Goal: Navigation & Orientation: Find specific page/section

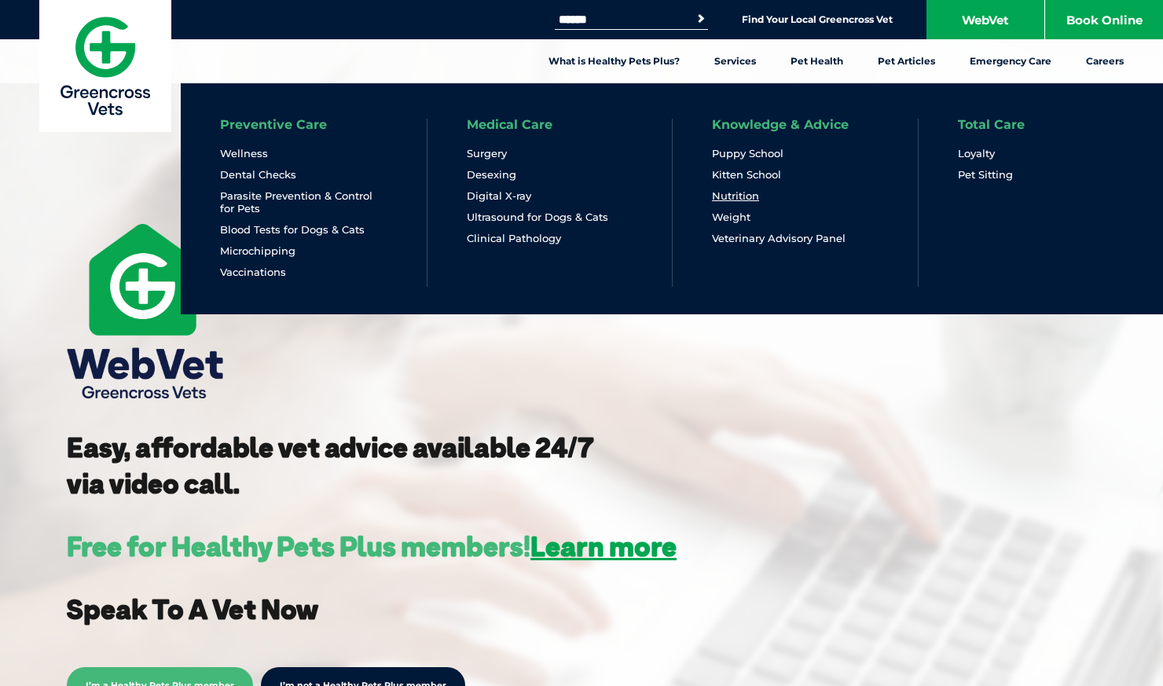
click at [747, 199] on link "Nutrition" at bounding box center [735, 195] width 47 height 13
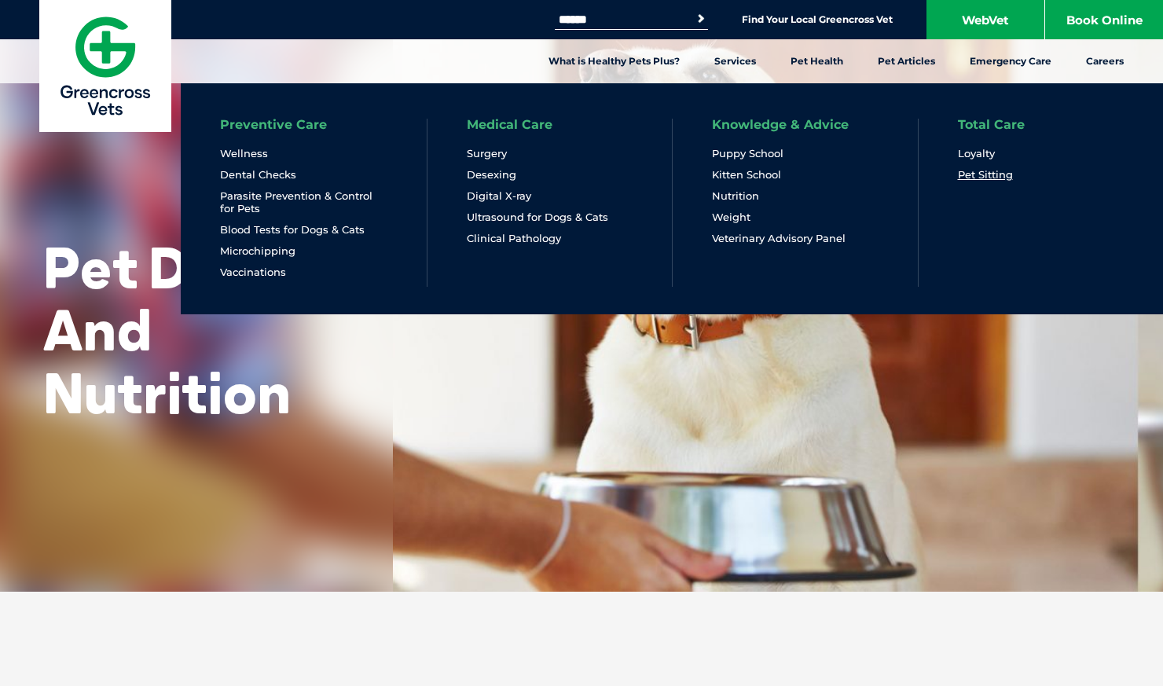
click at [966, 173] on link "Pet Sitting" at bounding box center [985, 174] width 55 height 13
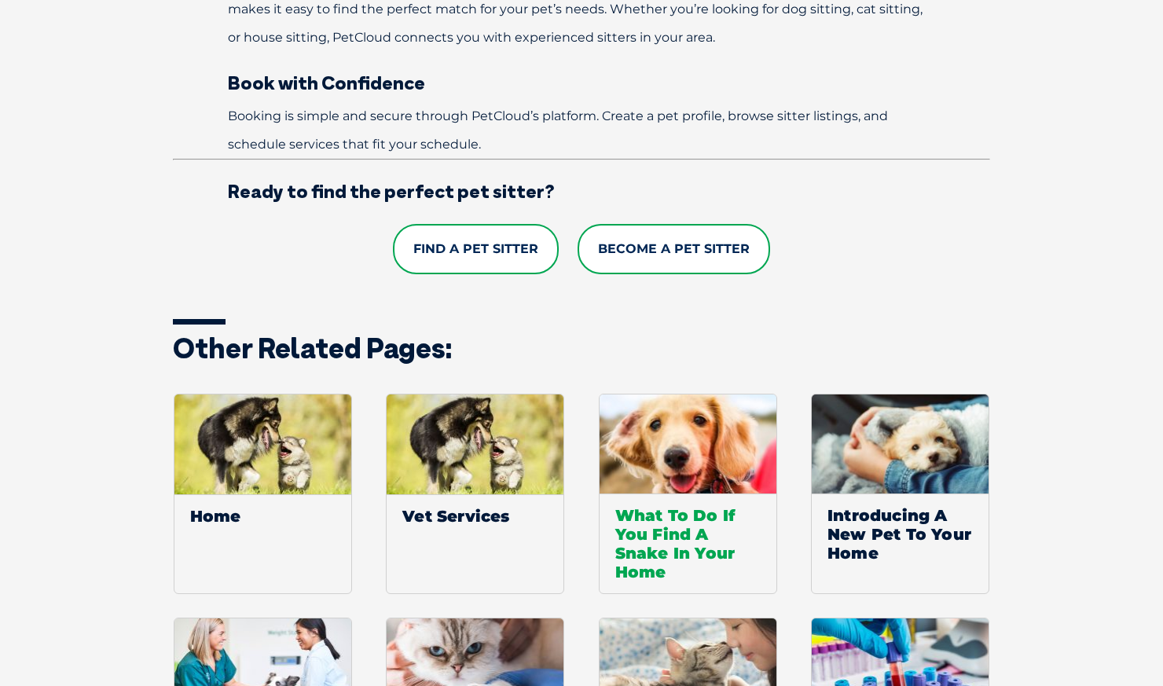
scroll to position [1289, 0]
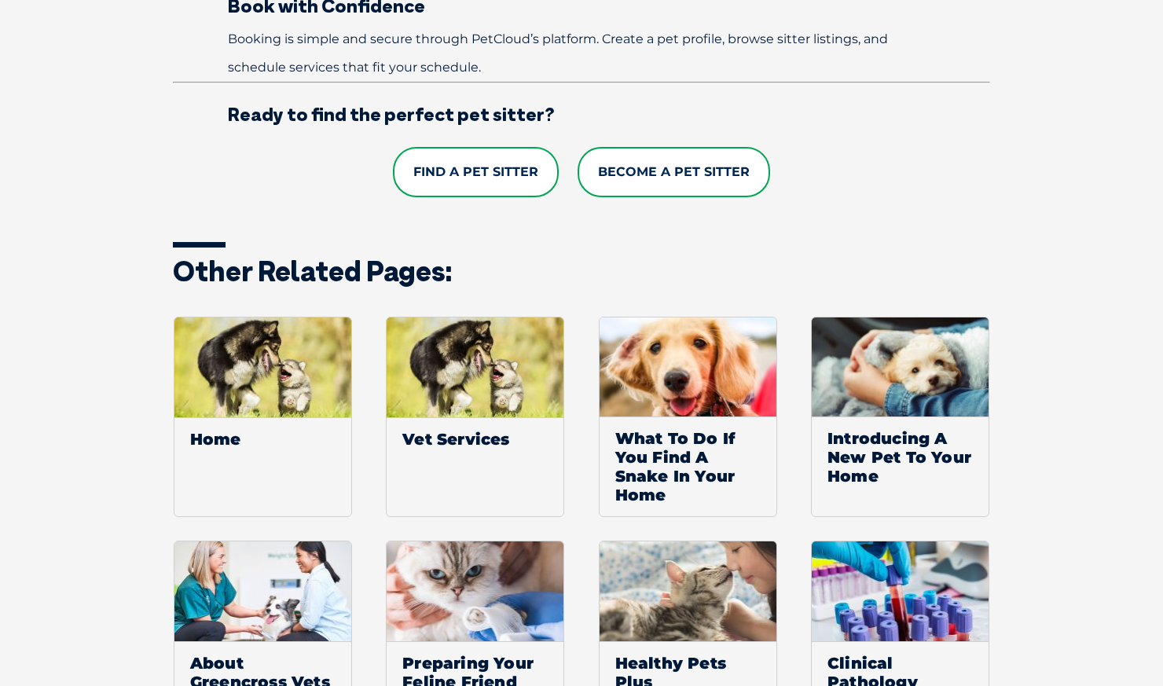
click at [514, 163] on link "Find a Pet Sitter" at bounding box center [476, 172] width 166 height 50
